Goal: Use online tool/utility: Utilize a website feature to perform a specific function

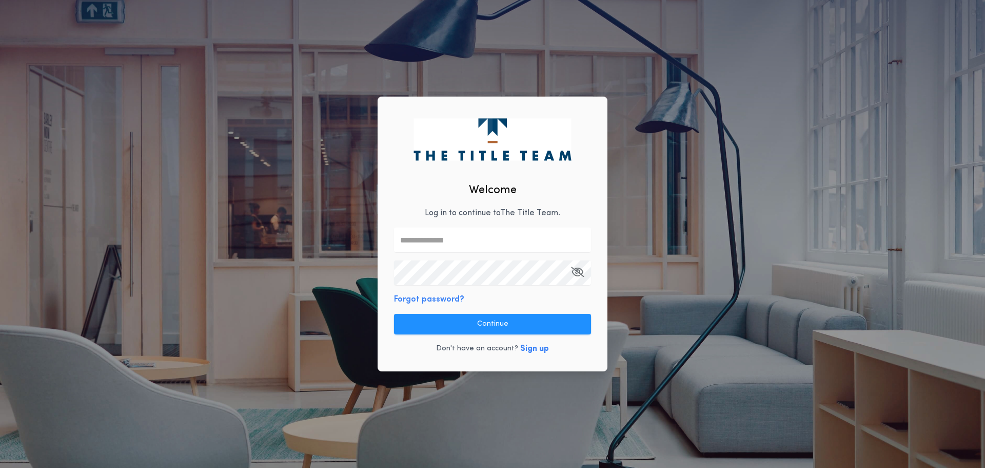
click at [471, 240] on input "text" at bounding box center [492, 239] width 197 height 25
type input "**********"
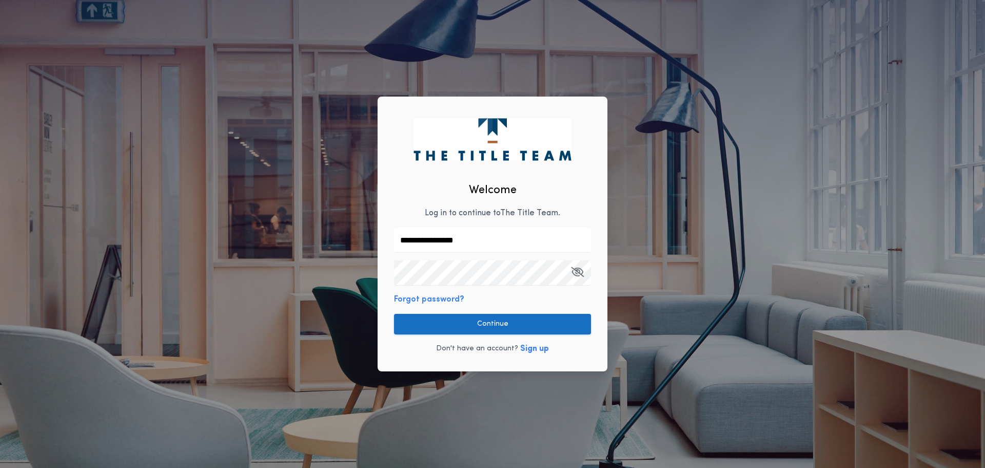
click at [488, 322] on button "Continue" at bounding box center [492, 324] width 197 height 21
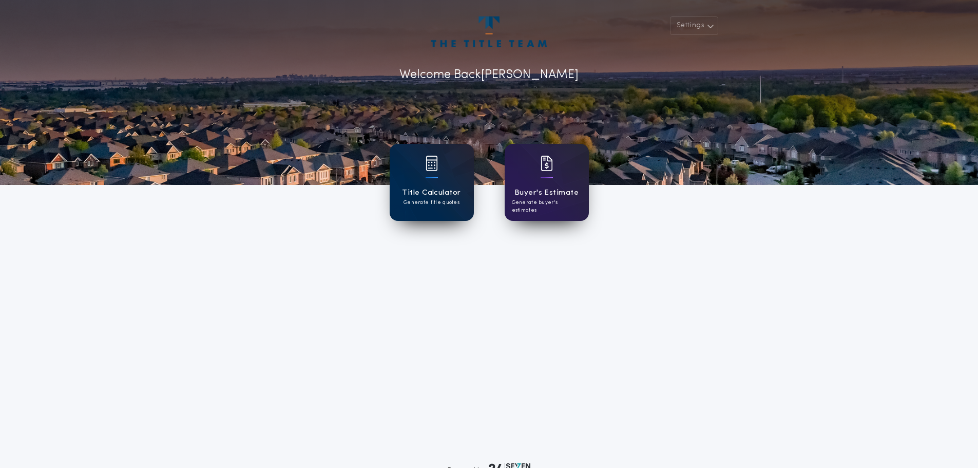
click at [420, 193] on h1 "Title Calculator" at bounding box center [431, 193] width 59 height 12
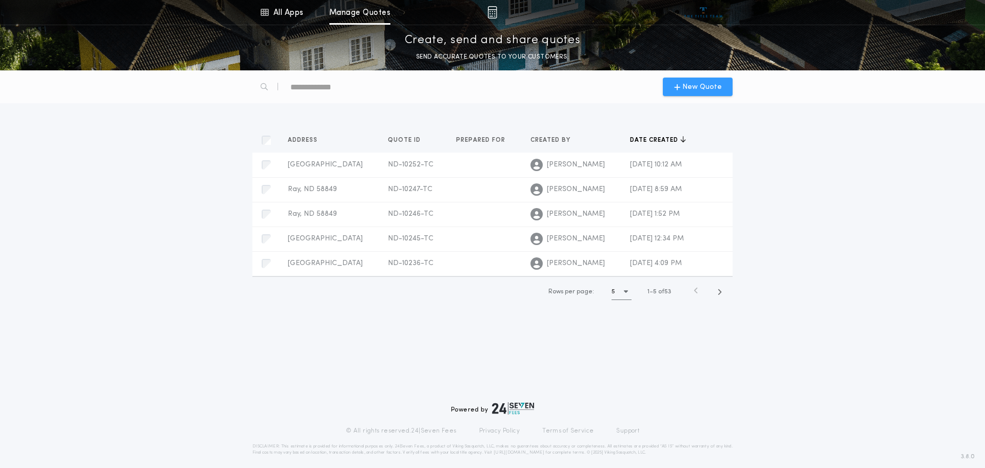
click at [715, 82] on span "New Quote" at bounding box center [703, 87] width 40 height 11
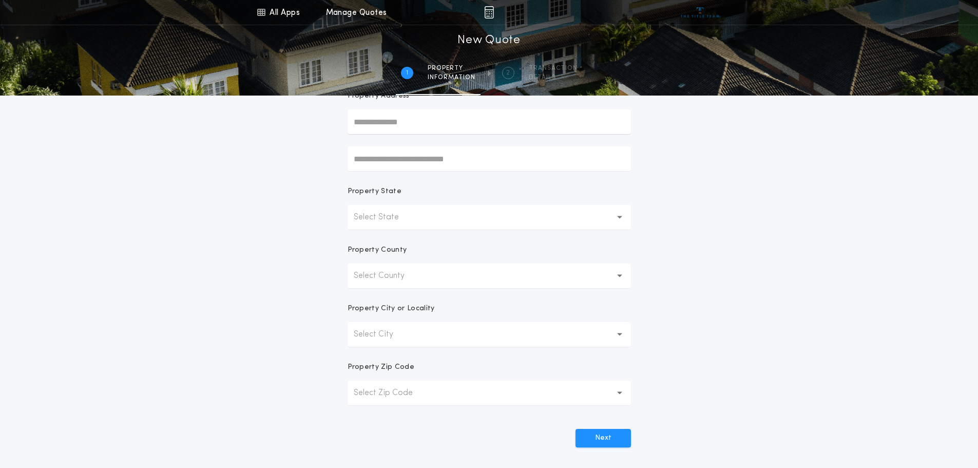
scroll to position [103, 0]
click at [391, 277] on p "Select County" at bounding box center [387, 273] width 67 height 12
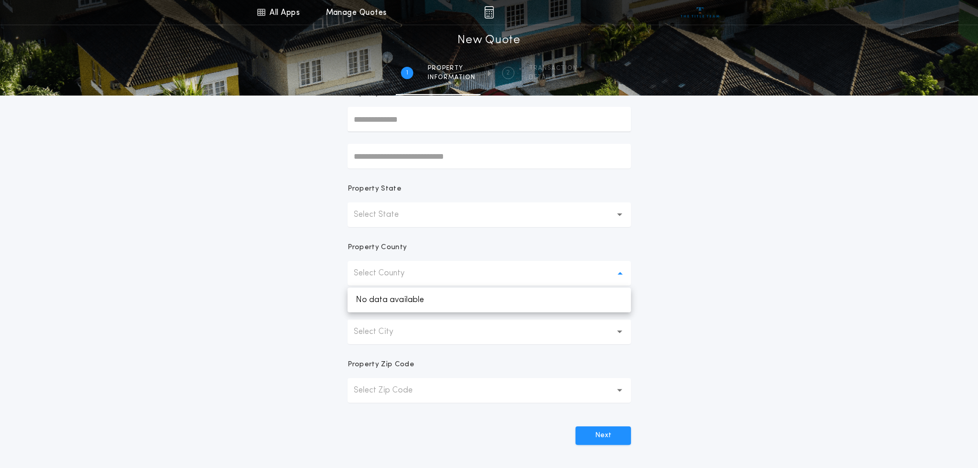
click at [399, 204] on button "Select State" at bounding box center [488, 214] width 283 height 25
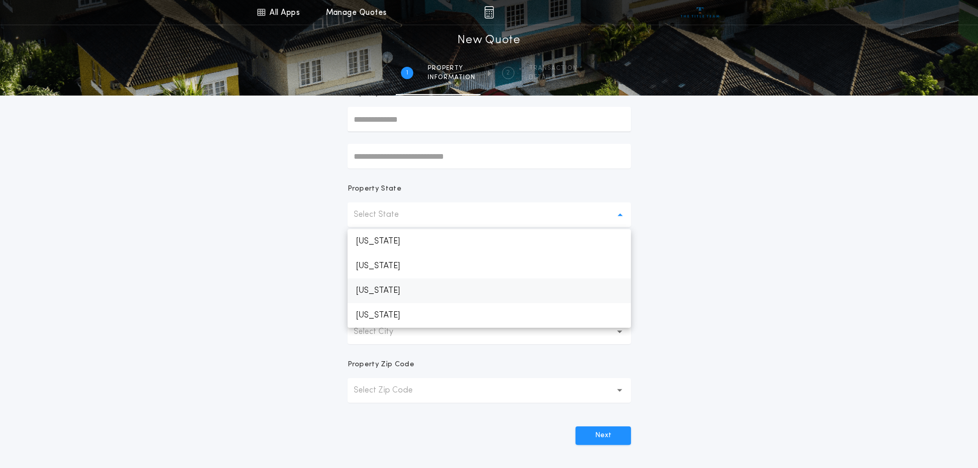
click at [390, 288] on p "[US_STATE]" at bounding box center [488, 290] width 283 height 25
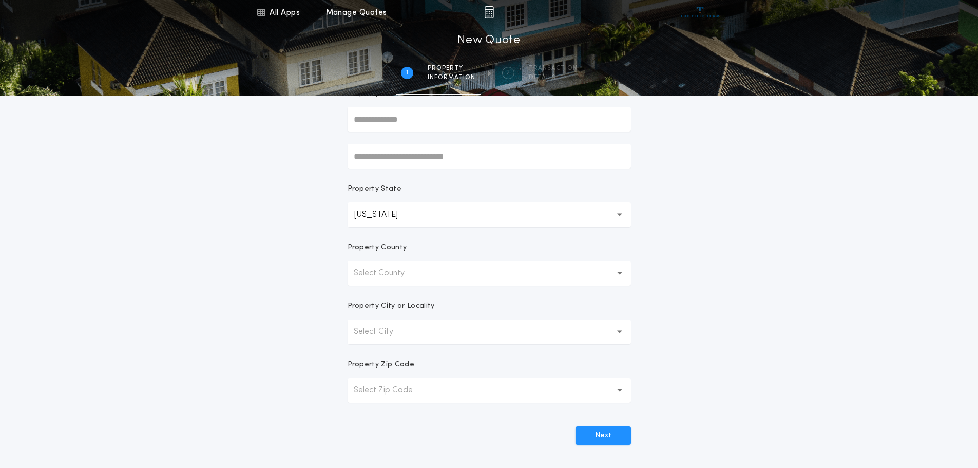
click at [393, 274] on p "Select County" at bounding box center [387, 273] width 67 height 12
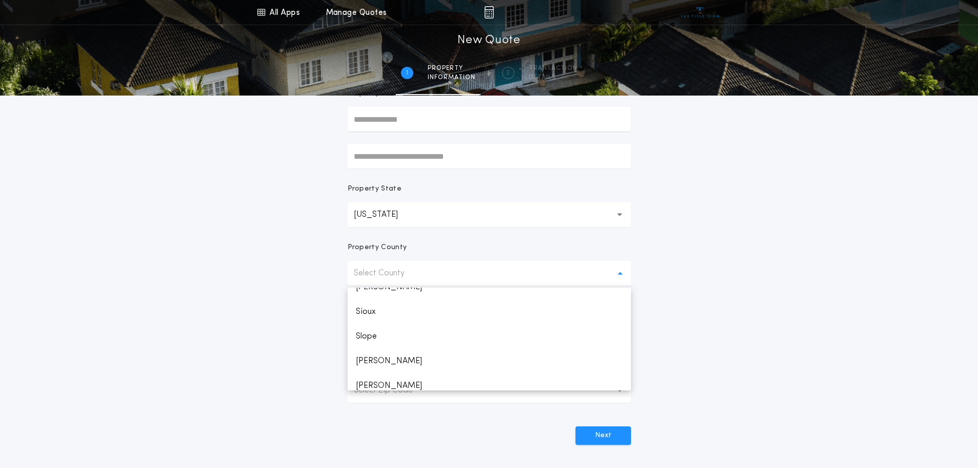
scroll to position [1203, 0]
click at [378, 378] on p "[PERSON_NAME]" at bounding box center [488, 377] width 283 height 25
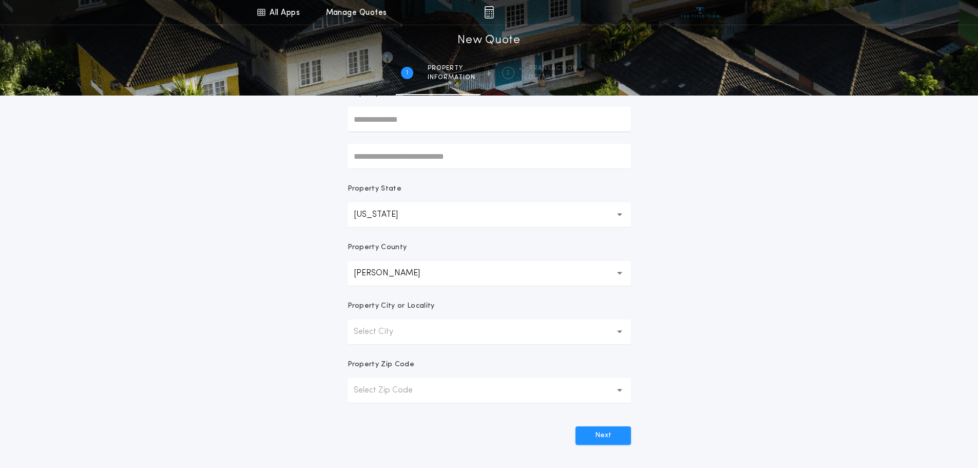
click at [420, 336] on button "Select City" at bounding box center [488, 331] width 283 height 25
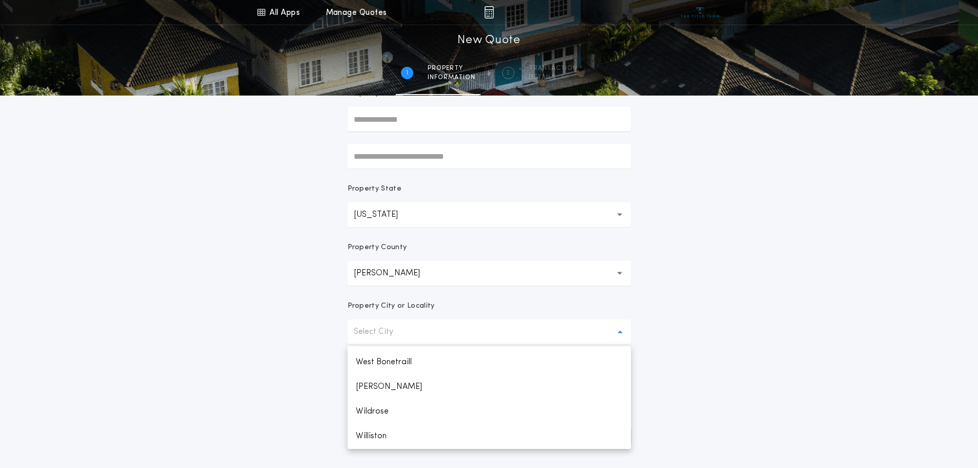
scroll to position [562, 0]
click at [368, 408] on p "Williston" at bounding box center [488, 411] width 283 height 25
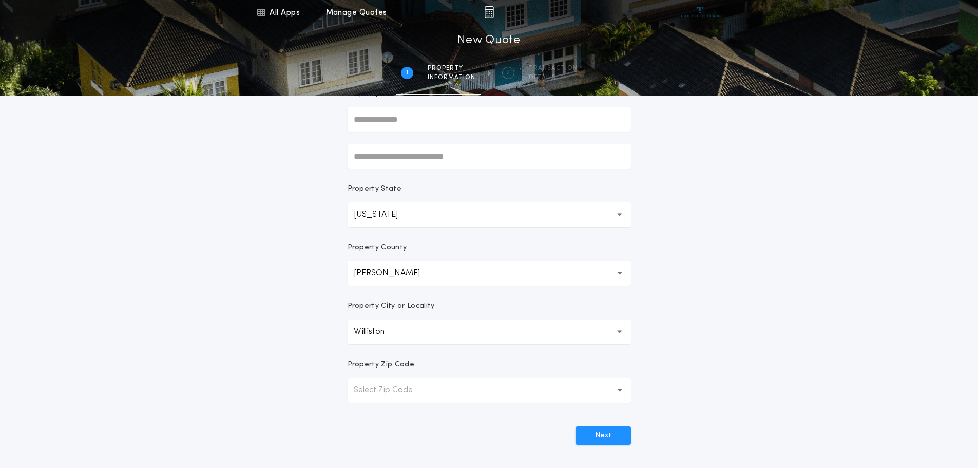
click at [427, 391] on p "Select Zip Code" at bounding box center [391, 390] width 75 height 12
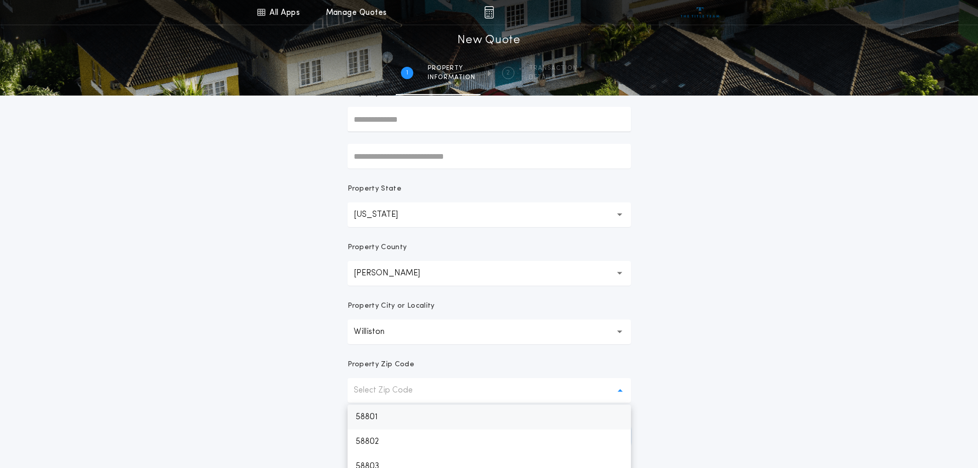
click at [372, 414] on p "58801" at bounding box center [488, 416] width 283 height 25
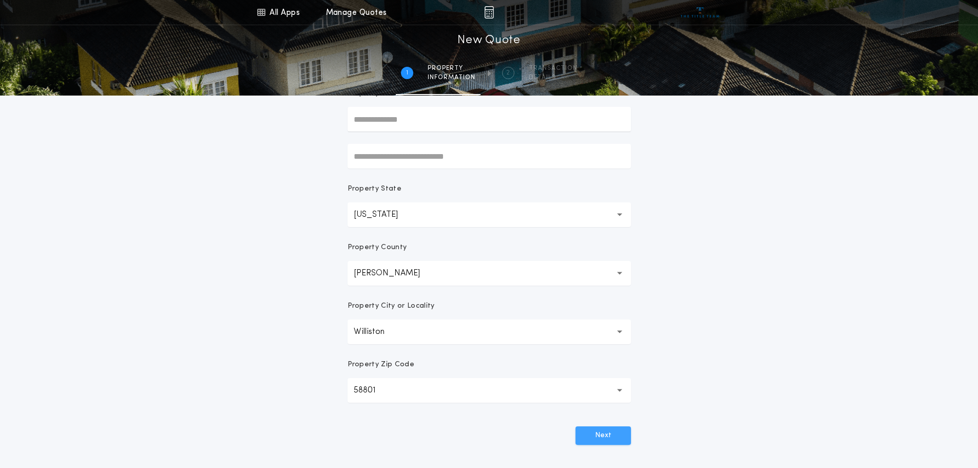
click at [594, 433] on button "Next" at bounding box center [602, 435] width 55 height 18
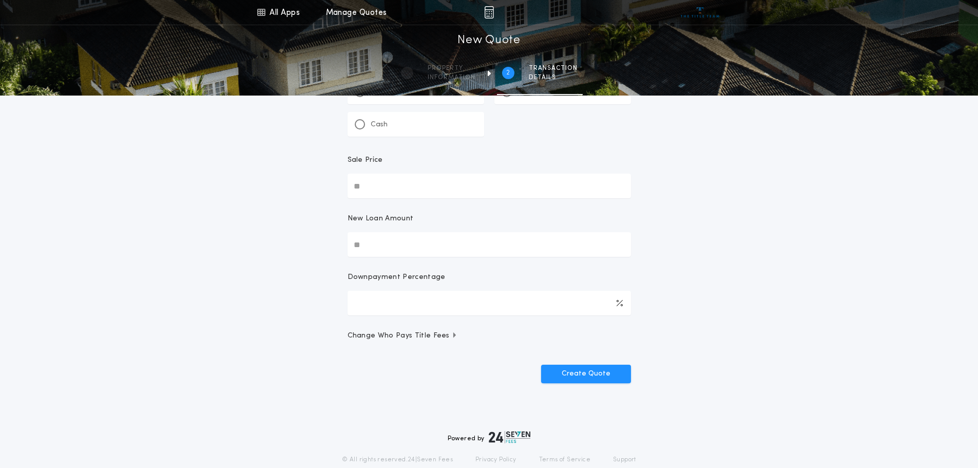
scroll to position [0, 0]
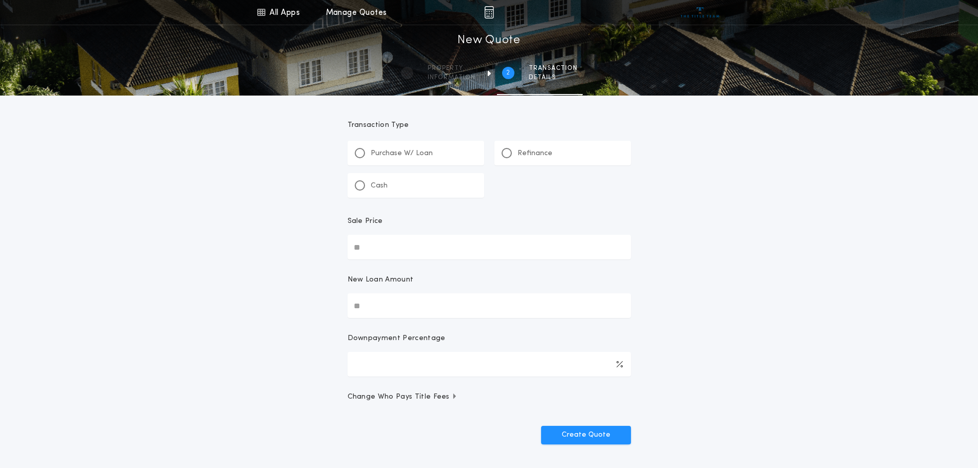
click at [524, 153] on p "Refinance" at bounding box center [534, 153] width 35 height 10
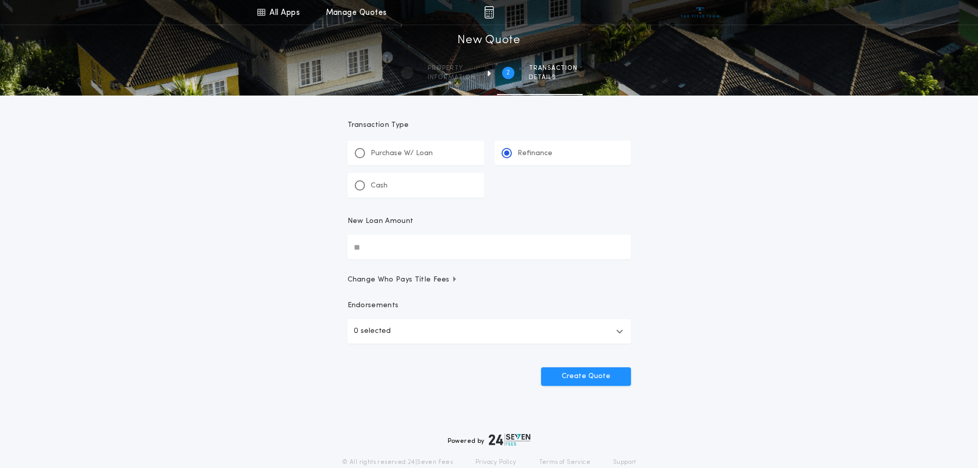
click at [407, 245] on input "New Loan Amount" at bounding box center [488, 247] width 283 height 25
type input "********"
click at [742, 299] on div "All Apps Title Calculator Buyer's Estimate Menu All Apps Manage Quotes 2 /2 New…" at bounding box center [489, 212] width 978 height 425
click at [576, 375] on button "Create Quote" at bounding box center [586, 376] width 90 height 18
